Goal: Transaction & Acquisition: Book appointment/travel/reservation

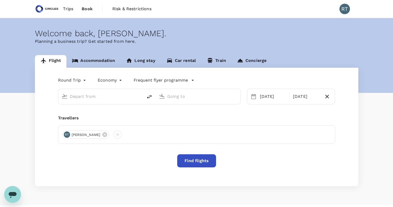
type input "Singapore Changi (SIN)"
type input "Dubai Intl (DXB)"
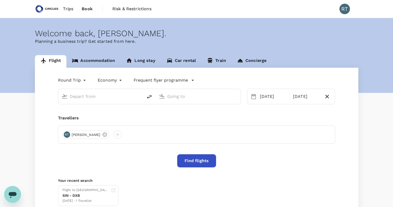
type input "Singapore Changi (SIN)"
type input "Dubai Intl (DXB)"
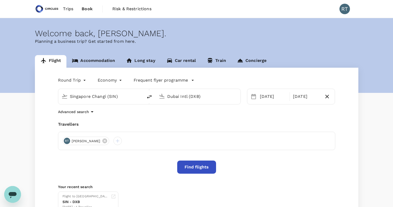
click at [77, 82] on body "Trips Book Risk & Restrictions RT Welcome back , Rick . Planning a business tri…" at bounding box center [196, 127] width 393 height 254
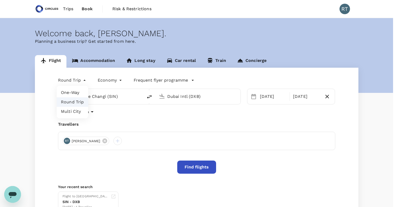
click at [71, 95] on li "One-Way" at bounding box center [72, 92] width 31 height 9
type input "oneway"
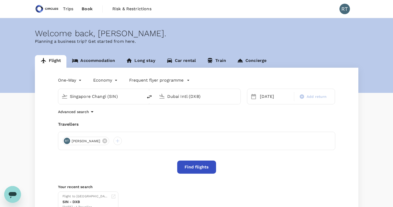
click at [200, 98] on input "Dubai Intl (DXB)" at bounding box center [198, 96] width 62 height 8
click at [188, 115] on p "Soekarno-Hatta Intl" at bounding box center [206, 116] width 92 height 5
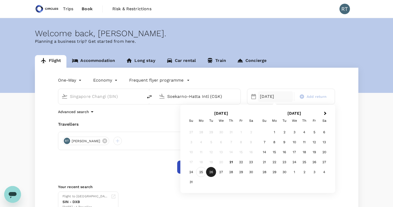
type input "Soekarno-Hatta Intl (CGK)"
click at [199, 171] on div "25" at bounding box center [201, 172] width 10 height 10
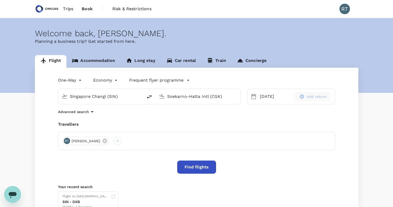
click at [313, 94] on span "Add return" at bounding box center [317, 97] width 20 height 6
click at [301, 83] on div "Selected date: Monday, August 25th, 2025 25 Aug Return" at bounding box center [288, 93] width 94 height 22
click at [83, 81] on body "Trips Book Risk & Restrictions RT Welcome back , Rick . Planning a business tri…" at bounding box center [196, 127] width 393 height 254
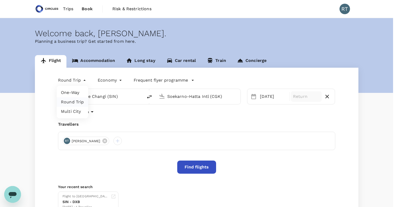
click at [76, 93] on li "One-Way" at bounding box center [72, 92] width 31 height 9
type input "oneway"
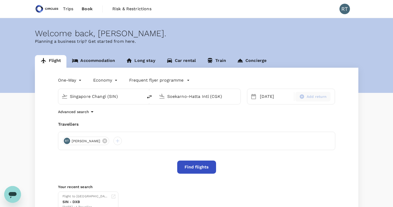
click at [190, 168] on button "Find flights" at bounding box center [196, 167] width 39 height 13
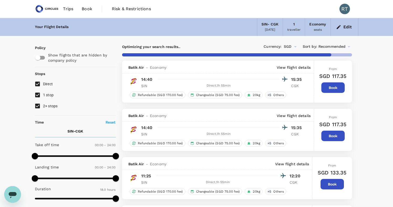
click at [39, 95] on input "1 stop" at bounding box center [37, 94] width 11 height 11
checkbox input "false"
click at [40, 106] on input "2+ stops" at bounding box center [37, 106] width 11 height 11
checkbox input "false"
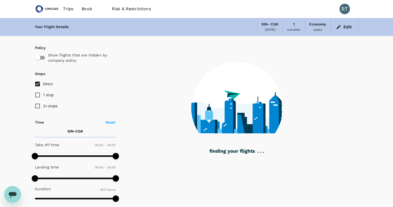
type input "1915"
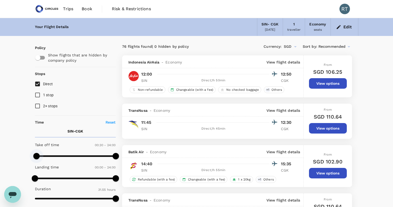
type input "0"
click at [35, 155] on span at bounding box center [36, 156] width 6 height 6
drag, startPoint x: 115, startPoint y: 156, endPoint x: 81, endPoint y: 156, distance: 33.6
click at [81, 156] on span at bounding box center [82, 156] width 6 height 6
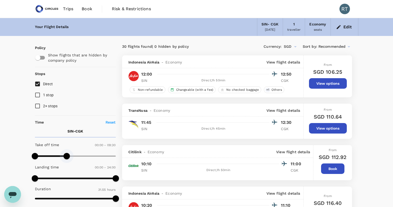
type input "510"
drag, startPoint x: 83, startPoint y: 154, endPoint x: 63, endPoint y: 156, distance: 19.8
click at [63, 156] on span at bounding box center [63, 156] width 6 height 6
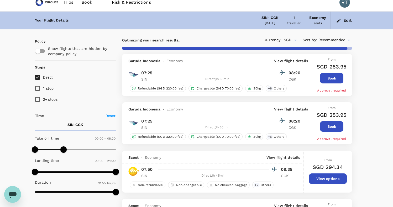
scroll to position [9, 0]
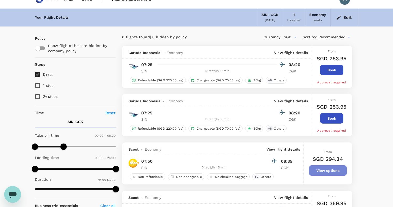
click at [334, 170] on button "View options" at bounding box center [328, 170] width 38 height 10
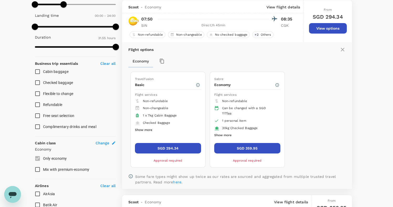
scroll to position [152, 0]
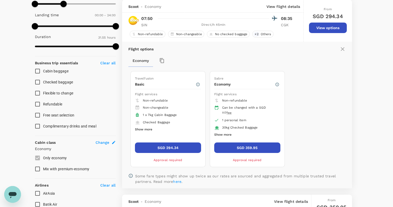
click at [170, 149] on button "SGD 294.34" at bounding box center [168, 148] width 66 height 10
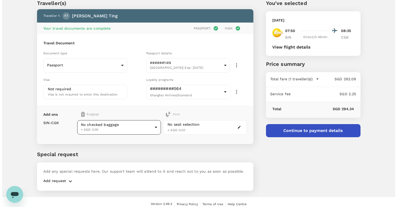
scroll to position [24, 0]
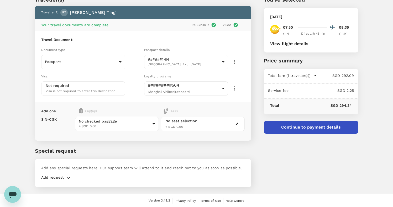
click at [284, 126] on button "Continue to payment details" at bounding box center [311, 127] width 94 height 13
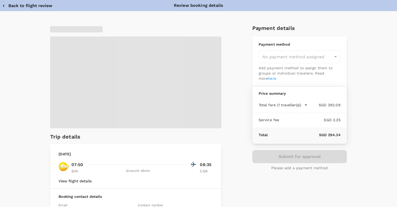
type input "9cb7bd09-647a-4334-94d9-122ca4480a85"
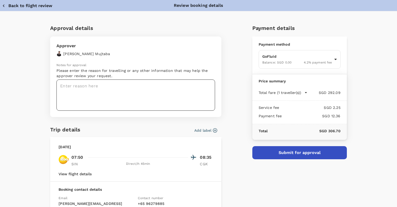
click at [126, 89] on textarea at bounding box center [135, 95] width 159 height 31
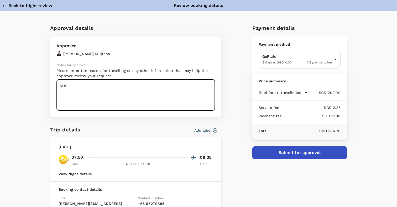
type textarea "M"
type textarea "SteerCo meeting"
click at [197, 130] on button "Add label" at bounding box center [205, 130] width 23 height 5
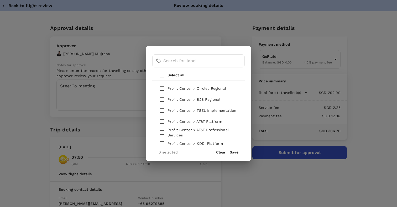
click at [162, 112] on input "checkbox" at bounding box center [161, 110] width 11 height 11
click at [130, 101] on div "​ ​ Select all Profit Center > Circles Regional Profit Center > B2B Regional Pr…" at bounding box center [198, 103] width 397 height 207
checkbox input "false"
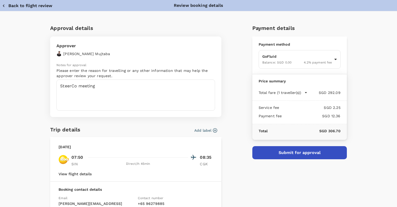
click at [201, 128] on button "Add label" at bounding box center [205, 130] width 23 height 5
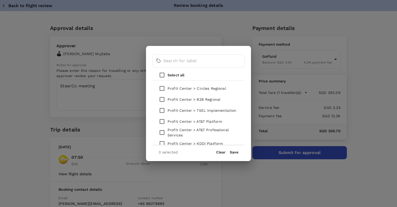
click at [163, 111] on input "checkbox" at bounding box center [161, 110] width 11 height 11
checkbox input "true"
click at [235, 153] on button "Save" at bounding box center [234, 152] width 9 height 4
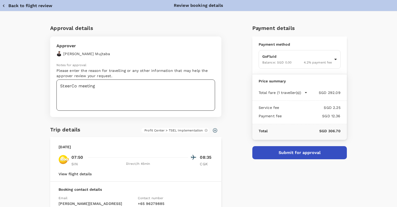
click at [117, 88] on textarea "SteerCo meeting" at bounding box center [135, 95] width 159 height 31
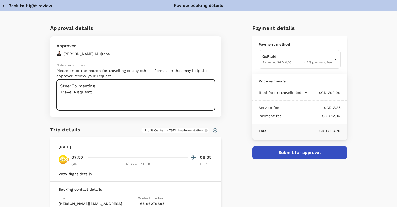
paste textarea "1005"
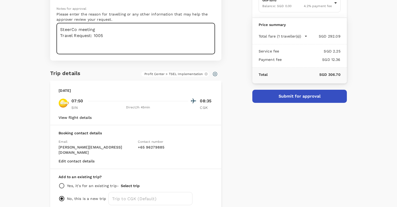
scroll to position [78, 0]
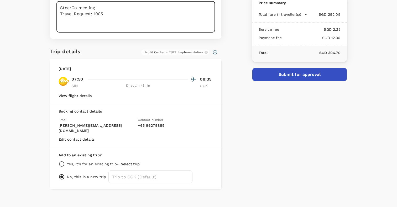
type textarea "SteerCo meeting Travel Request: 1005"
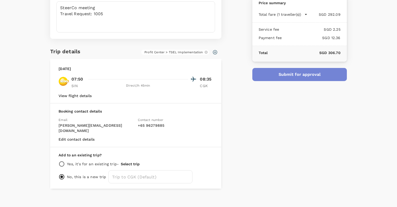
click at [275, 76] on button "Submit for approval" at bounding box center [299, 74] width 94 height 13
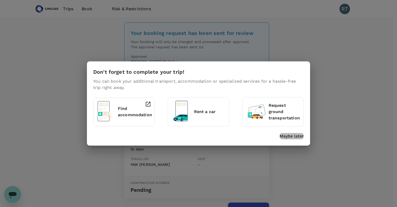
click at [298, 136] on p "Maybe later" at bounding box center [292, 136] width 24 height 6
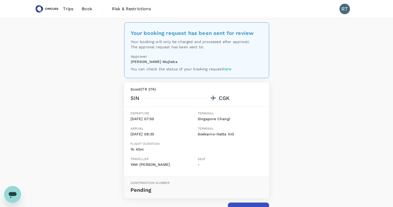
click at [71, 11] on span "Trips" at bounding box center [68, 9] width 10 height 6
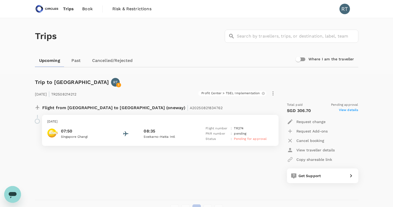
click at [87, 9] on span "Book" at bounding box center [87, 9] width 10 height 6
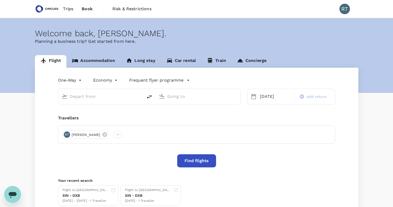
type input "Singapore Changi (SIN)"
type input "Soekarno-Hatta Intl (CGK)"
type input "Singapore Changi (SIN)"
type input "Soekarno-Hatta Intl (CGK)"
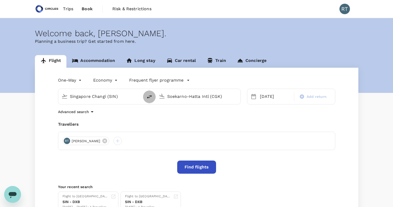
click at [148, 98] on icon "delete" at bounding box center [149, 97] width 6 height 6
type input "Soekarno-Hatta Intl (CGK)"
type input "Singapore Changi (SIN)"
click at [273, 96] on div "[DATE]" at bounding box center [275, 96] width 35 height 10
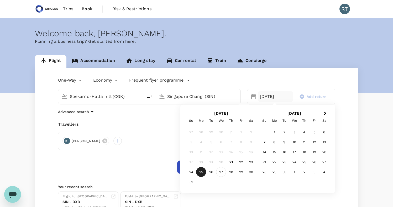
click at [221, 173] on div "27" at bounding box center [221, 172] width 10 height 10
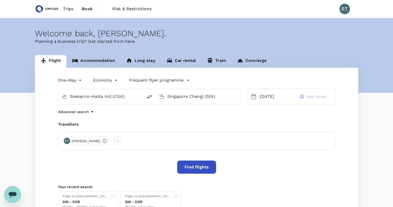
click at [129, 118] on div "One-Way oneway Economy economy Frequent flyer programme Soekarno-Hatta Intl (CG…" at bounding box center [196, 144] width 323 height 153
click at [191, 168] on button "Find flights" at bounding box center [196, 167] width 39 height 13
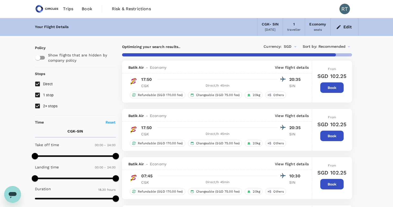
type input "1705"
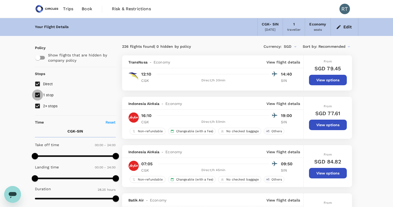
click at [38, 96] on input "1 stop" at bounding box center [37, 94] width 11 height 11
checkbox input "false"
click at [38, 106] on input "2+ stops" at bounding box center [37, 106] width 11 height 11
checkbox input "false"
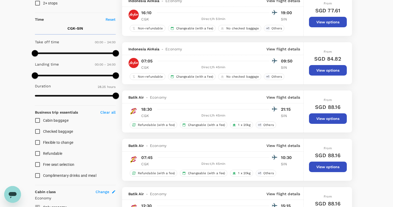
scroll to position [104, 0]
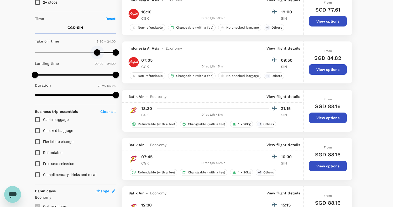
drag, startPoint x: 34, startPoint y: 52, endPoint x: 97, endPoint y: 58, distance: 63.2
click at [97, 56] on span at bounding box center [97, 52] width 6 height 6
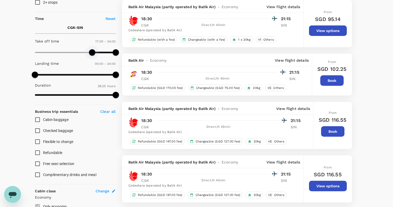
type input "990"
drag, startPoint x: 96, startPoint y: 54, endPoint x: 90, endPoint y: 55, distance: 5.8
click at [90, 55] on span at bounding box center [90, 52] width 6 height 6
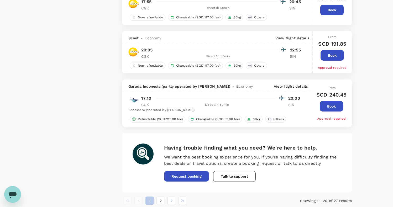
scroll to position [947, 0]
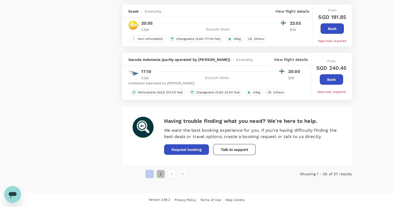
click at [162, 176] on button "2" at bounding box center [160, 174] width 8 height 8
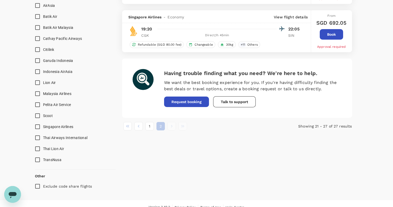
scroll to position [347, 0]
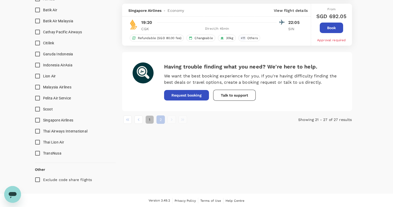
click at [148, 119] on button "1" at bounding box center [149, 119] width 8 height 8
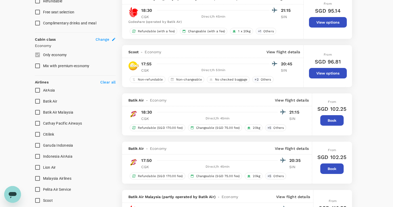
scroll to position [254, 0]
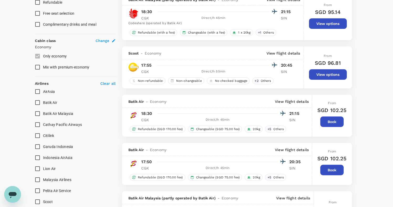
click at [317, 77] on button "View options" at bounding box center [328, 74] width 38 height 10
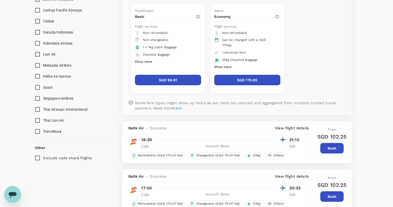
scroll to position [364, 0]
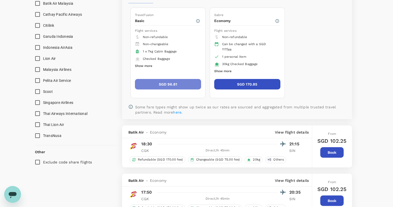
click at [165, 87] on button "SGD 96.81" at bounding box center [168, 84] width 66 height 10
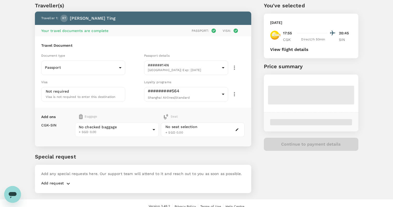
scroll to position [24, 0]
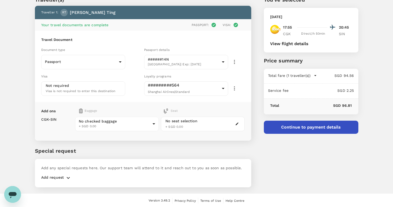
click at [68, 178] on icon "button" at bounding box center [68, 178] width 6 height 6
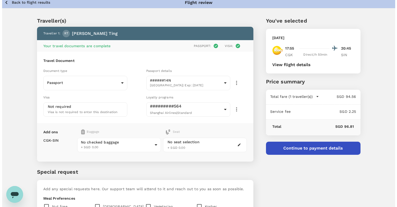
scroll to position [0, 0]
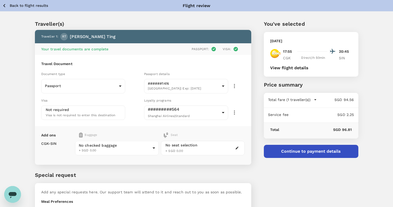
click at [324, 151] on button "Continue to payment details" at bounding box center [311, 151] width 94 height 13
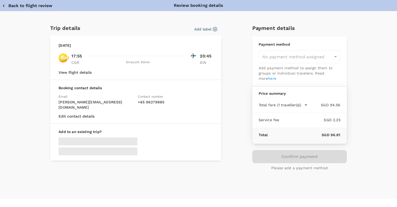
type input "9cb7bd09-647a-4334-94d9-122ca4480a85"
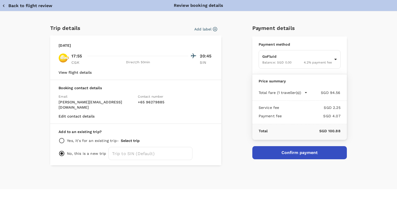
click at [215, 28] on icon "button" at bounding box center [214, 29] width 5 height 5
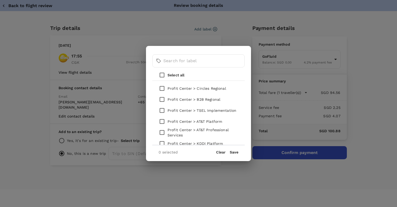
click at [160, 112] on input "checkbox" at bounding box center [161, 110] width 11 height 11
checkbox input "true"
click at [234, 152] on button "Save" at bounding box center [234, 152] width 9 height 4
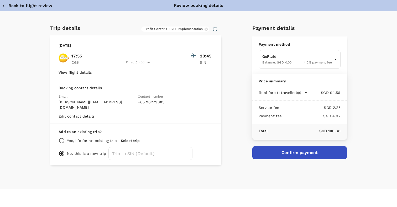
click at [293, 151] on button "Confirm payment" at bounding box center [299, 152] width 94 height 13
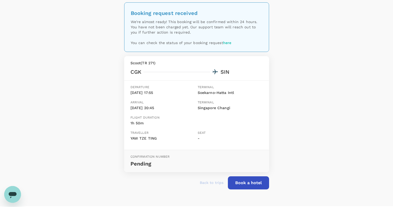
scroll to position [33, 0]
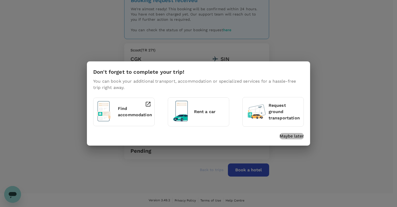
click at [295, 137] on p "Maybe later" at bounding box center [292, 136] width 24 height 6
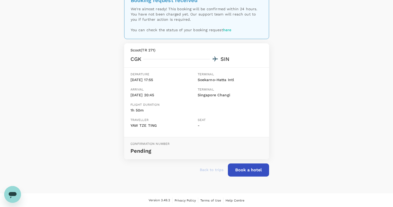
click at [249, 170] on button "Book a hotel" at bounding box center [248, 170] width 41 height 13
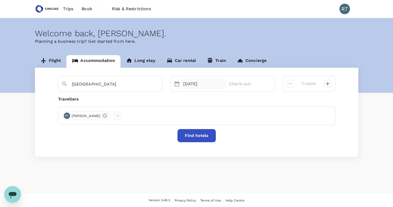
click at [202, 81] on div "[DATE]" at bounding box center [203, 84] width 44 height 10
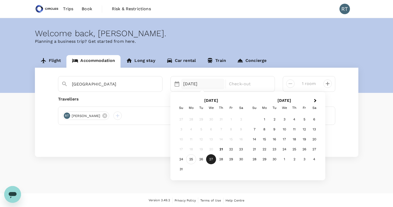
click at [188, 159] on div "25" at bounding box center [191, 160] width 10 height 10
click at [210, 162] on div "27" at bounding box center [211, 160] width 10 height 10
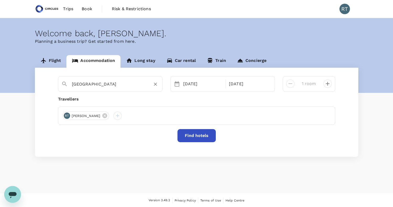
click at [118, 81] on input "[GEOGRAPHIC_DATA]" at bounding box center [108, 84] width 72 height 8
type input "C"
type input "K"
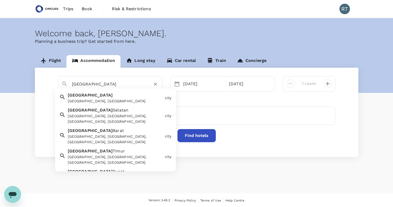
click at [113, 95] on div "Jakarta Jakarta, Indonesia" at bounding box center [114, 97] width 97 height 14
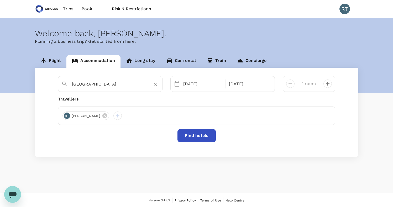
type input "Jakarta"
click at [193, 134] on button "Find hotels" at bounding box center [196, 135] width 38 height 13
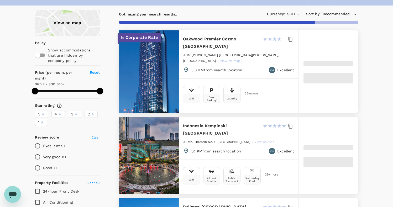
scroll to position [38, 0]
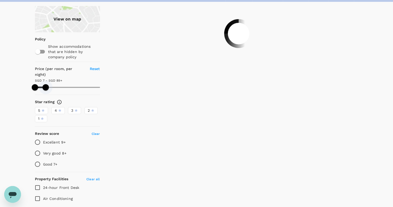
drag, startPoint x: 99, startPoint y: 81, endPoint x: 46, endPoint y: 82, distance: 53.0
click at [46, 84] on span at bounding box center [46, 87] width 6 height 6
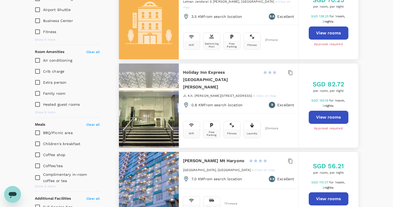
scroll to position [249, 0]
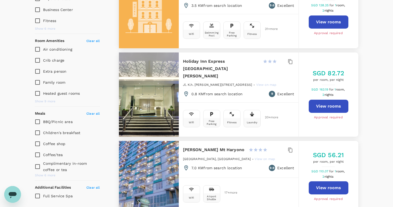
click at [257, 83] on span "View on map" at bounding box center [266, 85] width 20 height 4
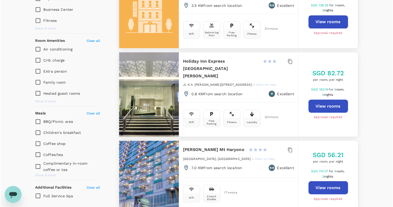
scroll to position [21, 0]
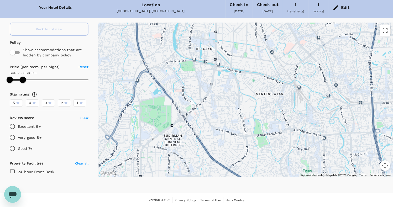
drag, startPoint x: 291, startPoint y: 151, endPoint x: 257, endPoint y: 69, distance: 88.8
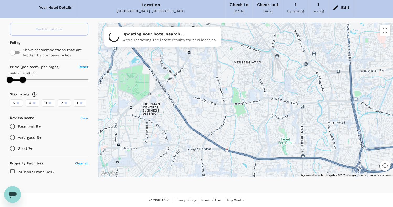
drag, startPoint x: 259, startPoint y: 129, endPoint x: 236, endPoint y: 96, distance: 40.0
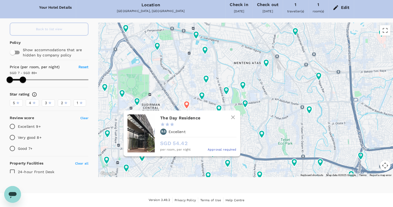
click at [171, 131] on p "Excellent" at bounding box center [176, 131] width 17 height 5
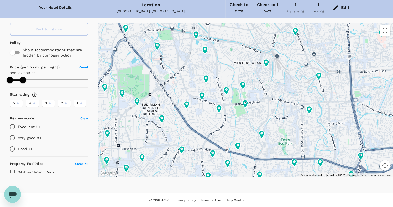
type input "89.47"
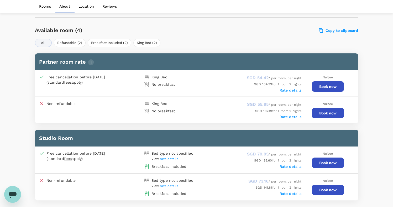
scroll to position [233, 0]
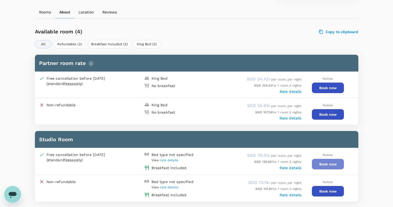
click at [330, 162] on button "Book now" at bounding box center [328, 164] width 32 height 10
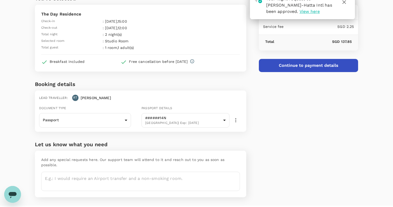
scroll to position [37, 0]
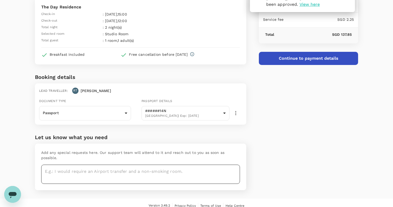
click at [105, 167] on textarea at bounding box center [140, 173] width 199 height 19
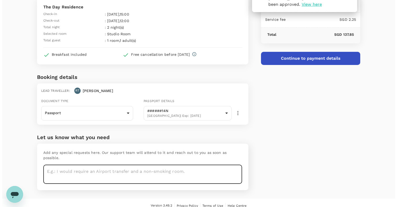
scroll to position [0, 0]
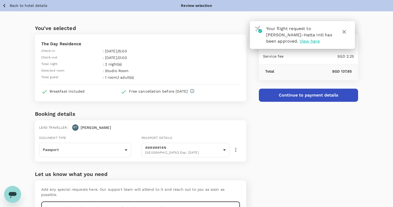
click at [298, 93] on button "Continue to payment details" at bounding box center [308, 94] width 99 height 13
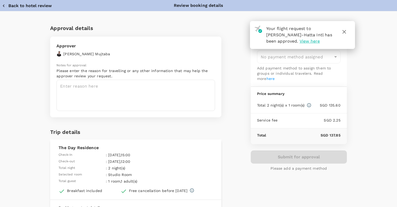
type input "9cb7bd09-647a-4334-94d9-122ca4480a85"
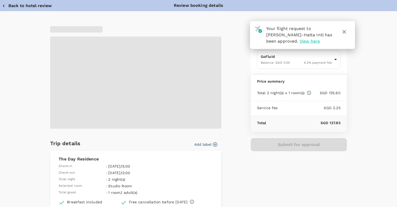
click at [127, 94] on span at bounding box center [135, 82] width 171 height 92
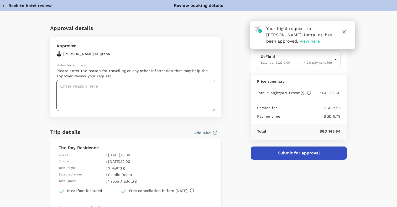
click at [119, 89] on textarea at bounding box center [135, 95] width 159 height 31
type textarea "M"
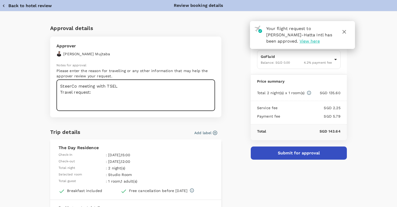
paste textarea "1005"
type textarea "SteerCo meeting with TSEL Travel request: 1005"
click at [212, 133] on icon "button" at bounding box center [214, 132] width 5 height 5
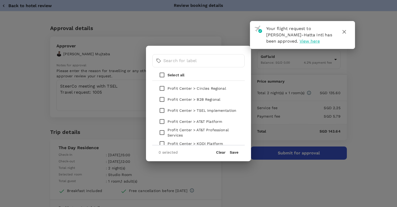
click at [161, 110] on input "checkbox" at bounding box center [161, 110] width 11 height 11
checkbox input "true"
click at [231, 152] on button "Save" at bounding box center [234, 152] width 9 height 4
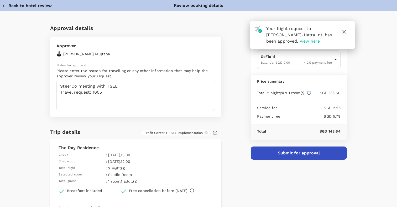
click at [302, 153] on button "Submit for approval" at bounding box center [299, 152] width 96 height 13
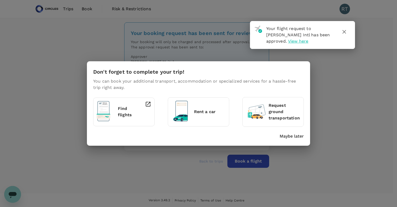
click at [283, 134] on p "Maybe later" at bounding box center [292, 136] width 24 height 6
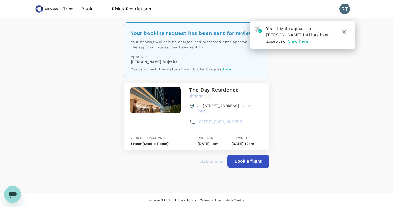
click at [346, 31] on icon "button" at bounding box center [344, 32] width 6 height 6
